Goal: Task Accomplishment & Management: Use online tool/utility

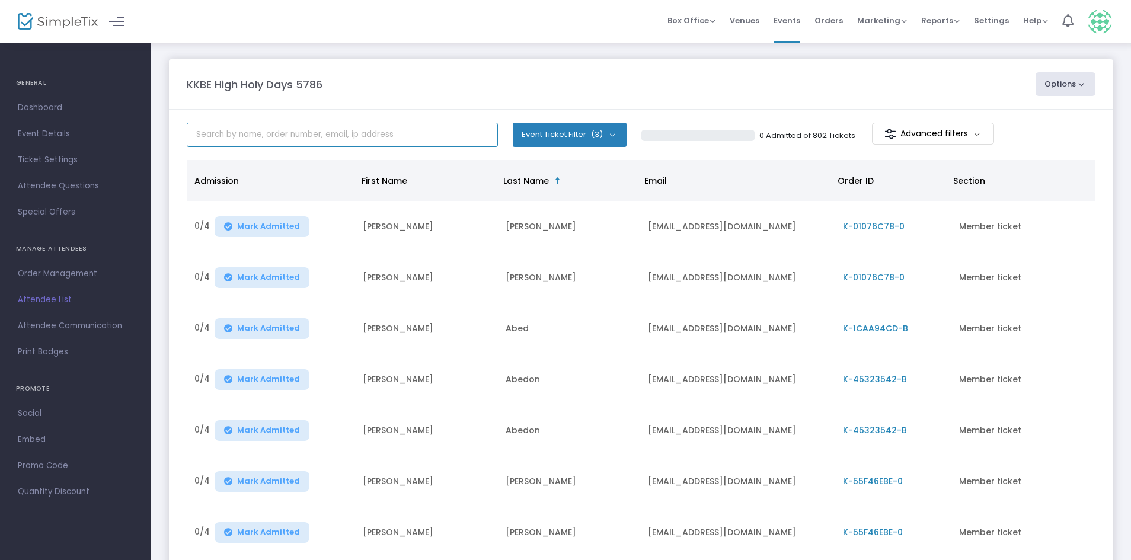
click at [423, 130] on input "text" at bounding box center [342, 135] width 311 height 24
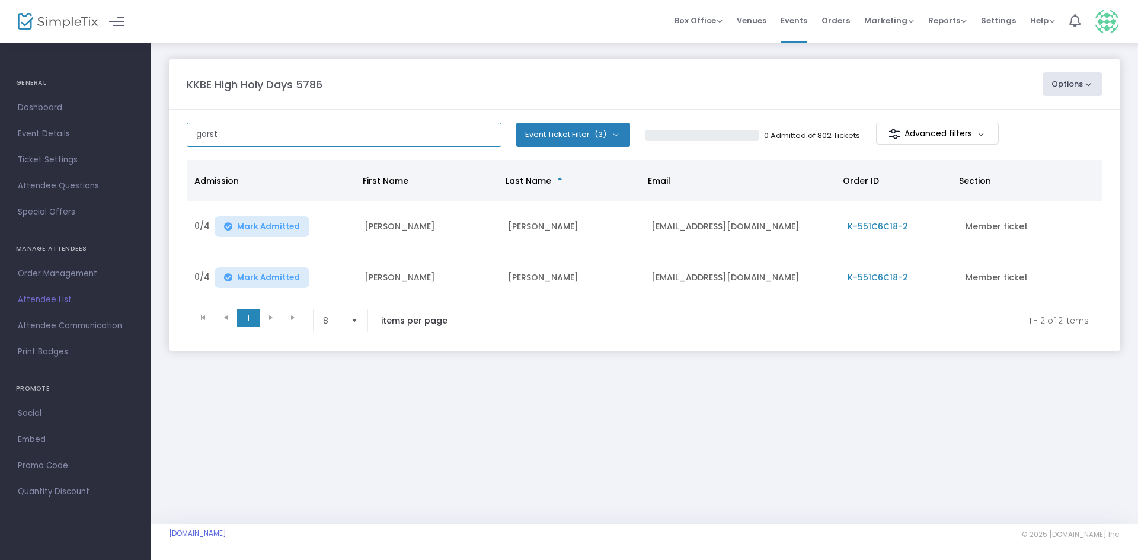
type input "gorst"
click at [911, 133] on m-button "Advanced filters" at bounding box center [937, 134] width 123 height 22
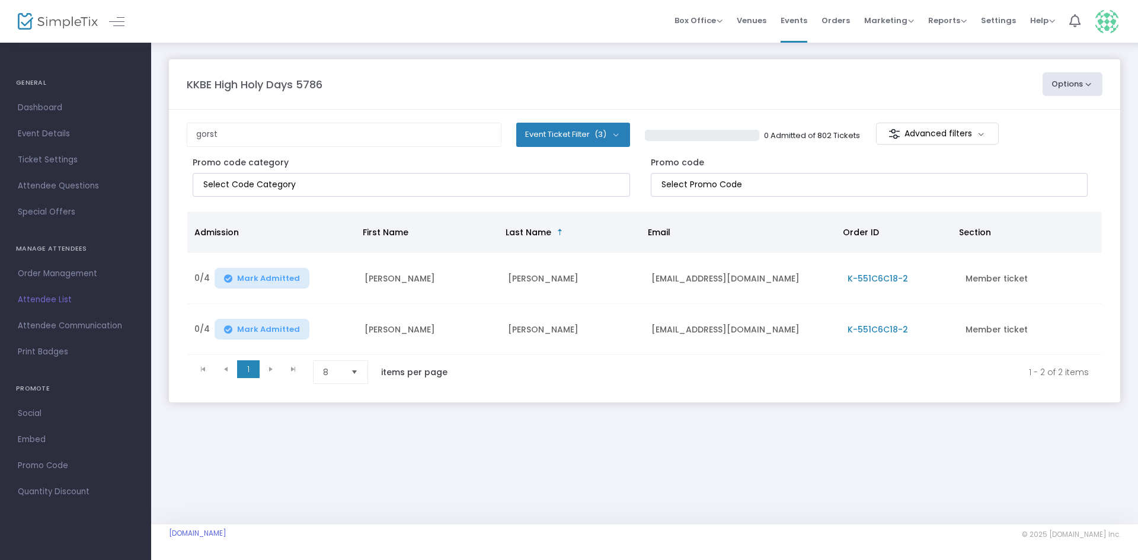
click at [911, 133] on m-button "Advanced filters" at bounding box center [937, 134] width 123 height 22
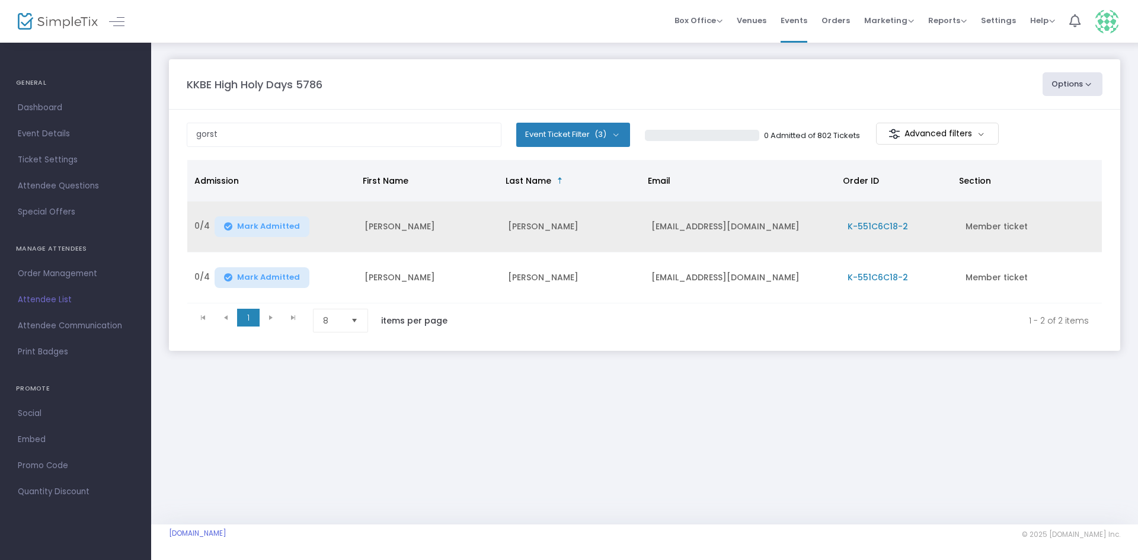
click at [870, 228] on span "K-551C6C18-2" at bounding box center [878, 227] width 60 height 12
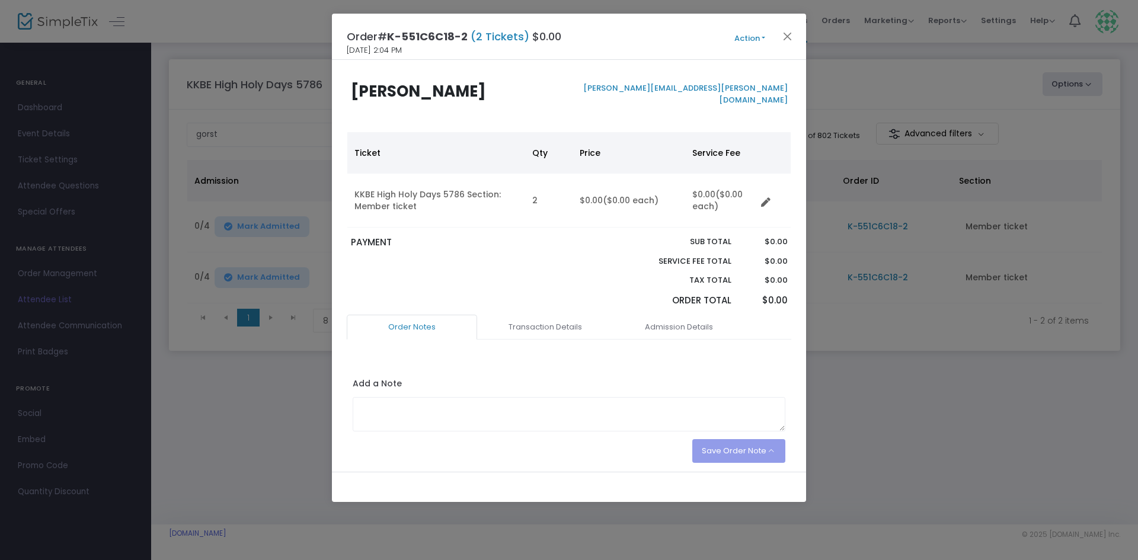
click at [757, 36] on button "Action" at bounding box center [749, 38] width 71 height 13
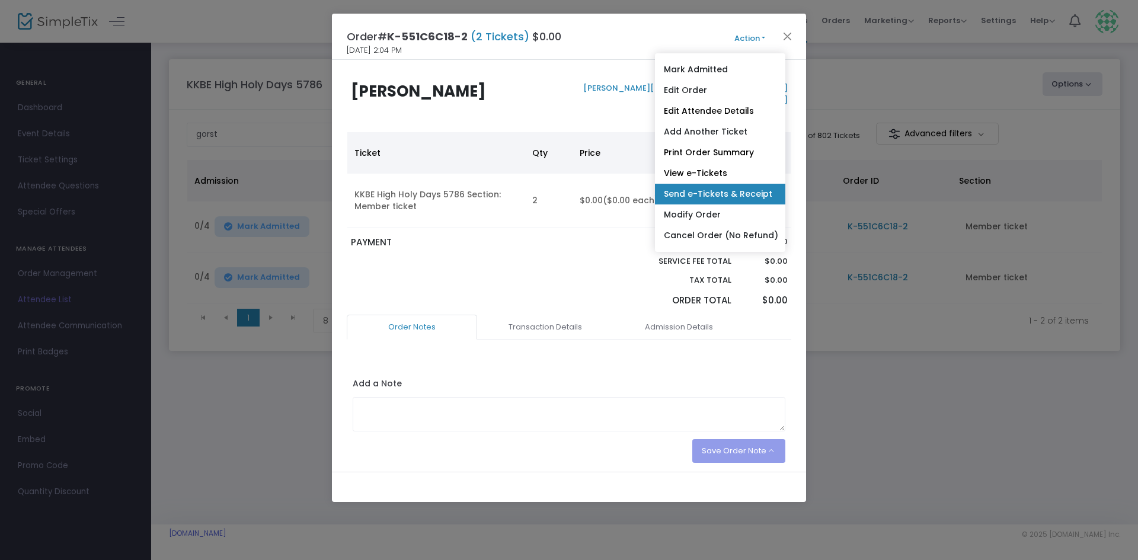
click at [739, 196] on link "Send e-Tickets & Receipt" at bounding box center [720, 194] width 130 height 21
type input "naomi.gorstein@gmail.com"
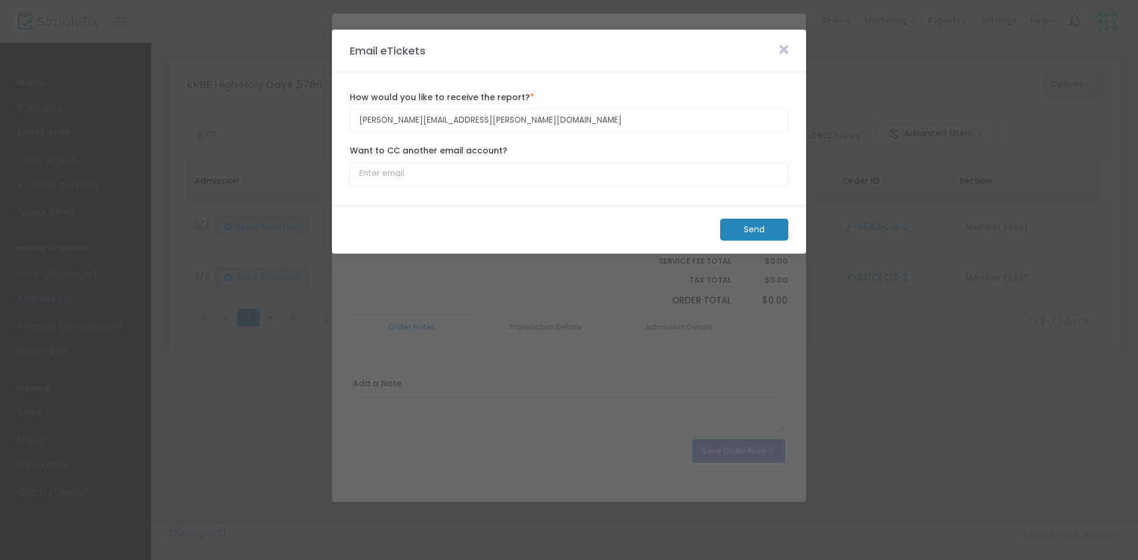
click at [749, 225] on m-button "Send" at bounding box center [754, 230] width 68 height 22
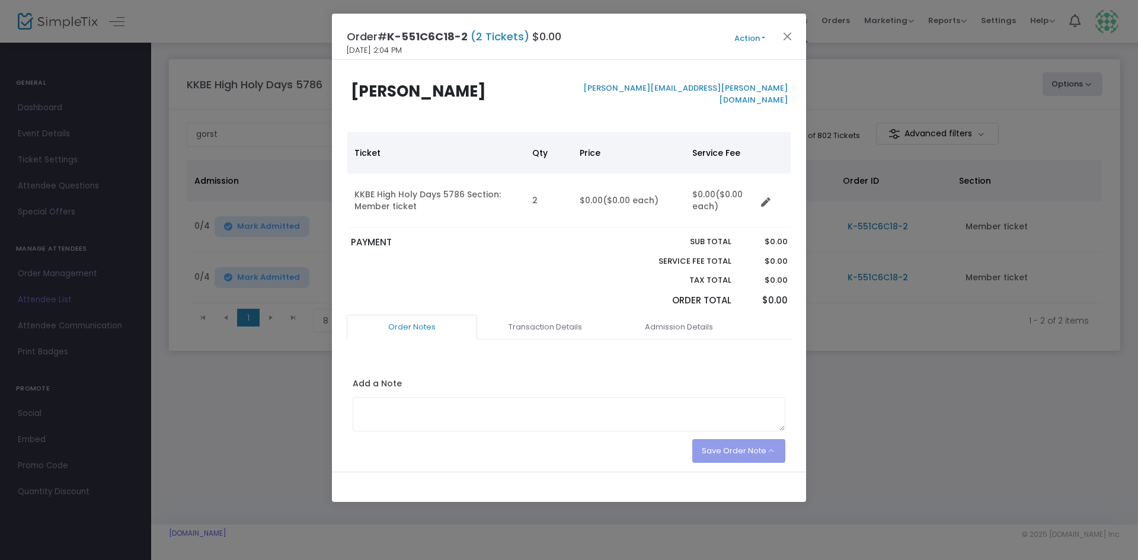
click at [779, 35] on button "Action" at bounding box center [749, 38] width 71 height 13
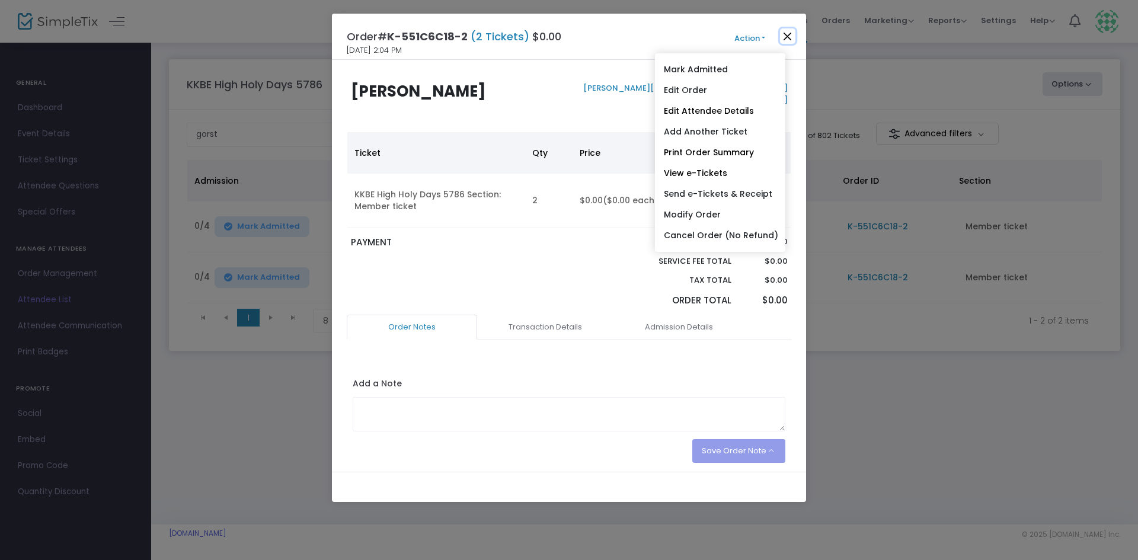
click at [795, 39] on button "Close" at bounding box center [787, 35] width 15 height 15
